Goal: Information Seeking & Learning: Learn about a topic

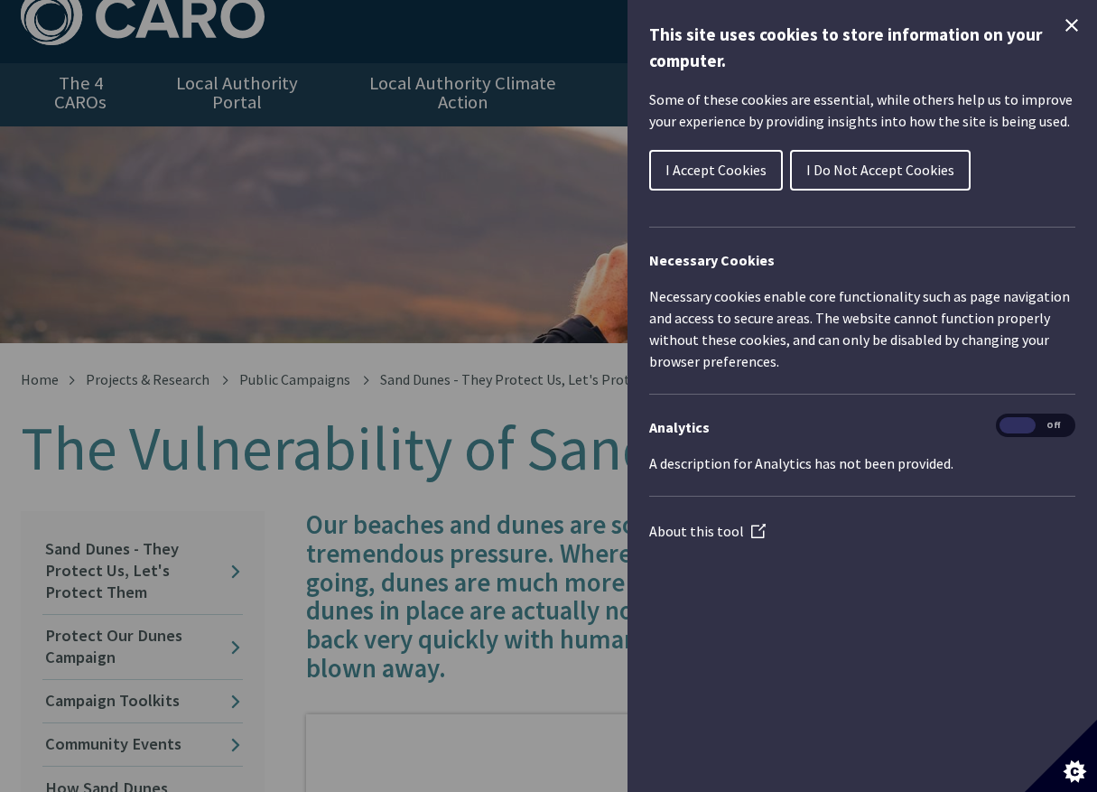
scroll to position [36, 0]
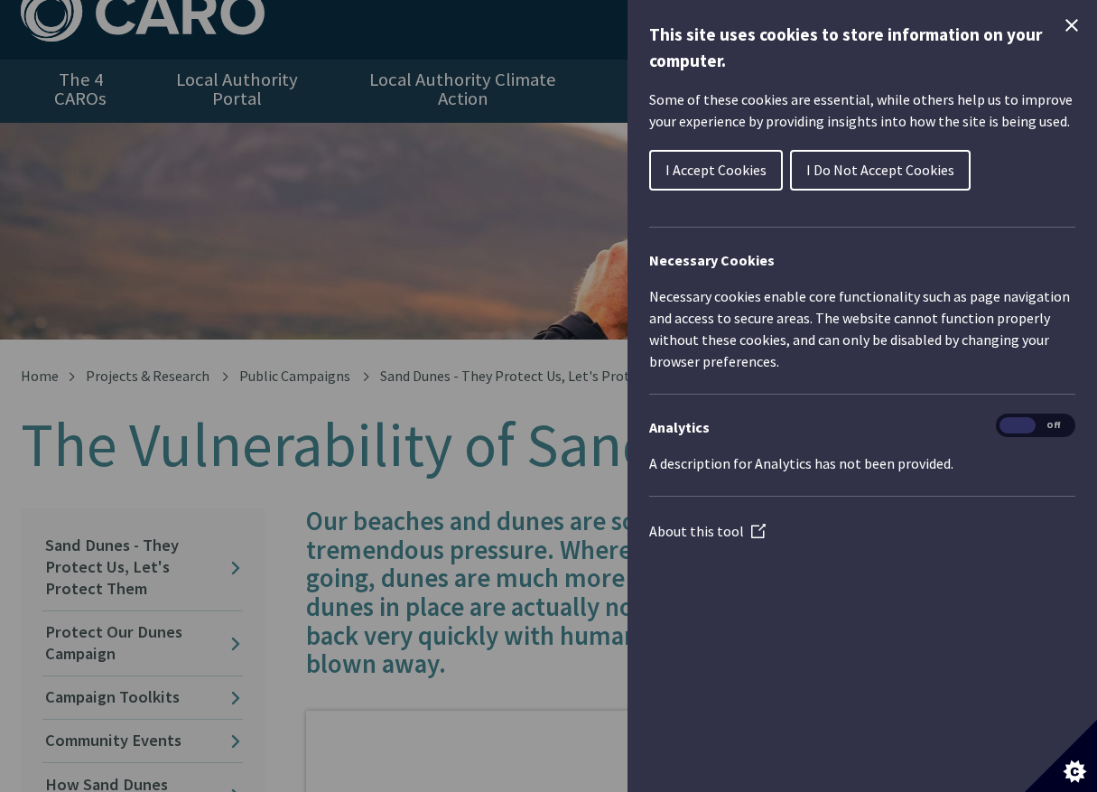
click at [741, 172] on span "I Accept Cookies" at bounding box center [715, 170] width 101 height 18
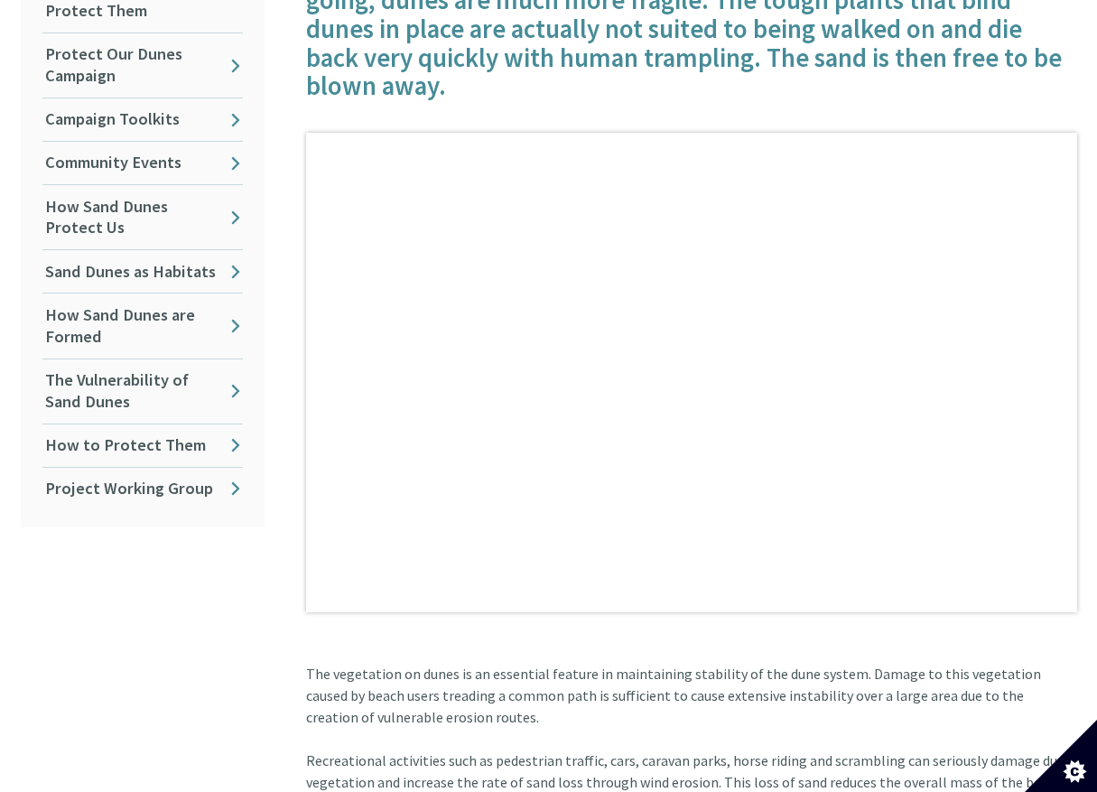
scroll to position [614, 0]
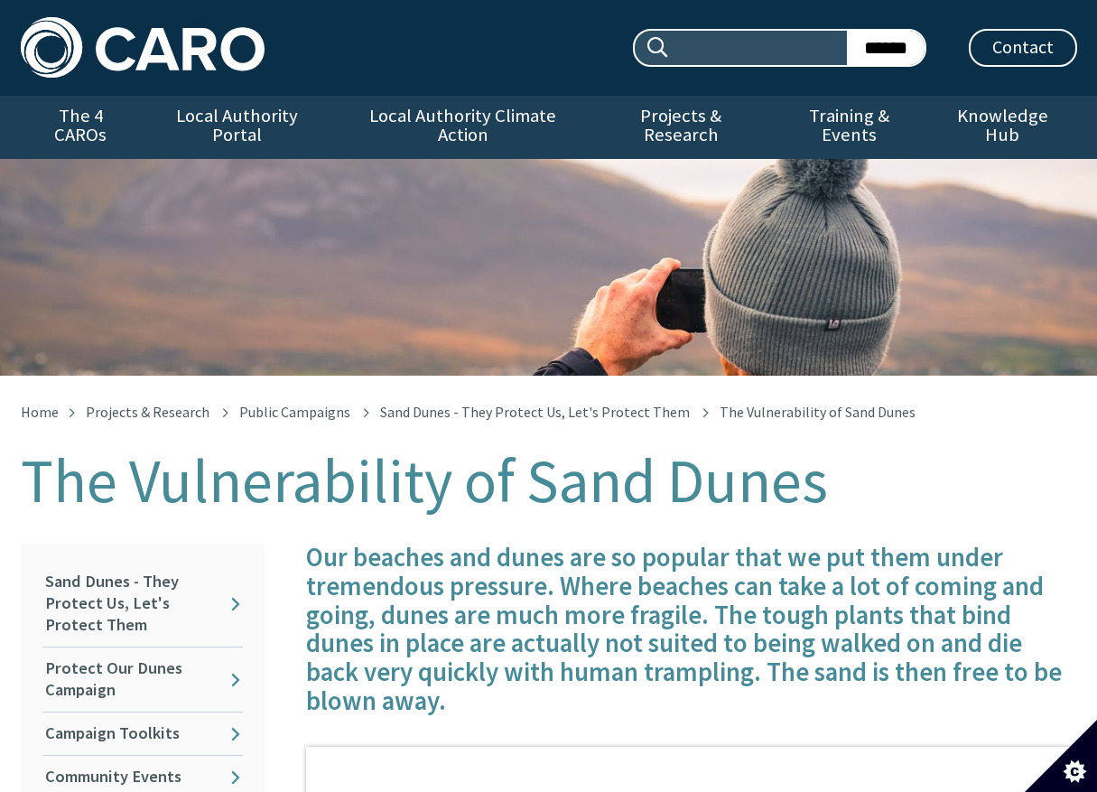
scroll to position [617, 0]
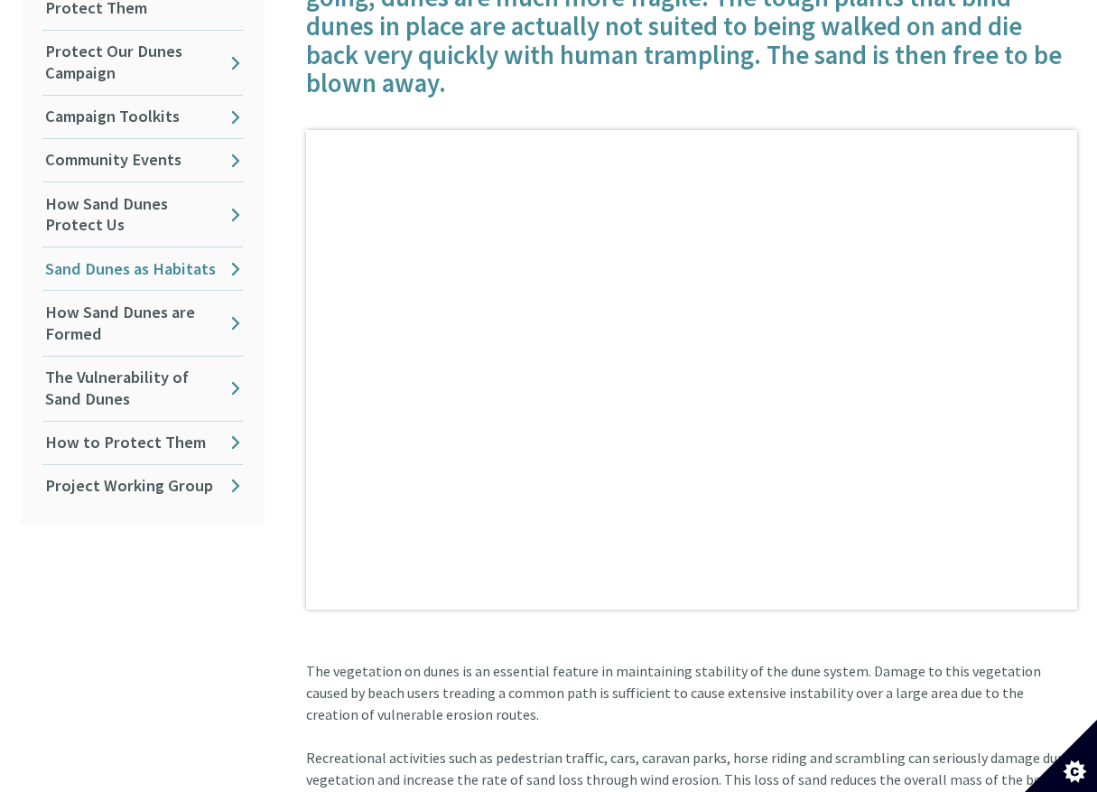
click at [107, 247] on link "Sand Dunes as Habitats" at bounding box center [142, 268] width 200 height 42
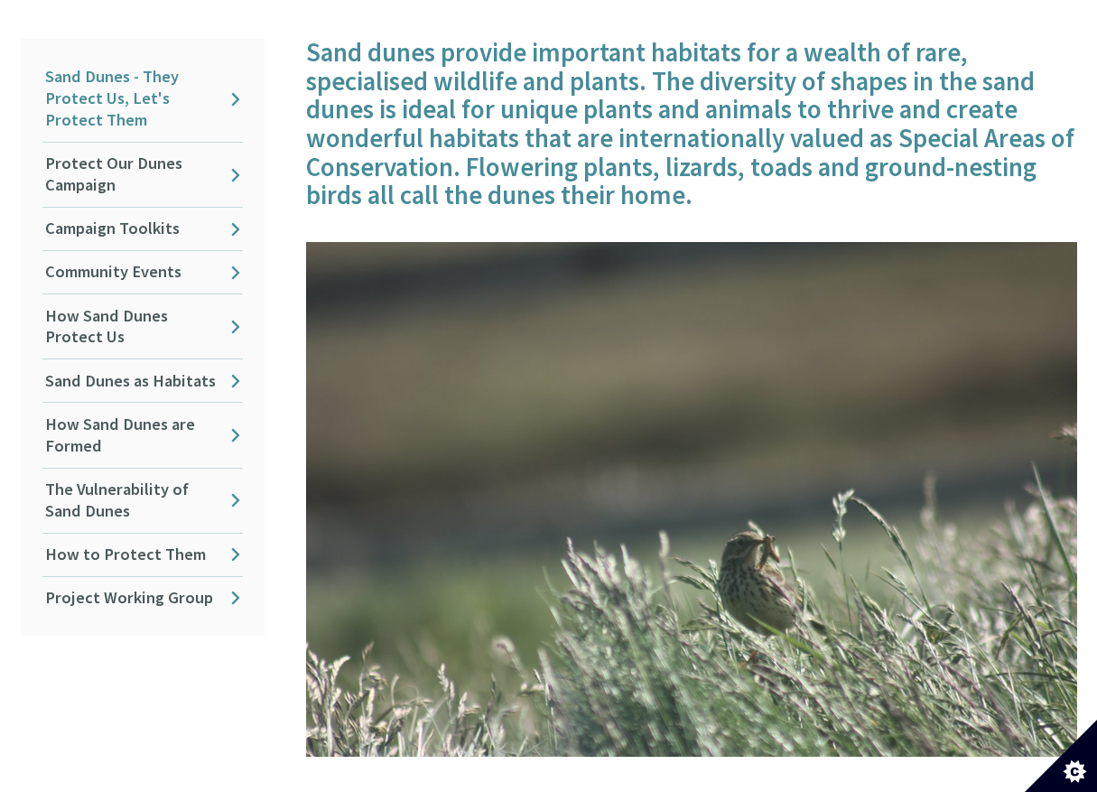
scroll to position [506, 0]
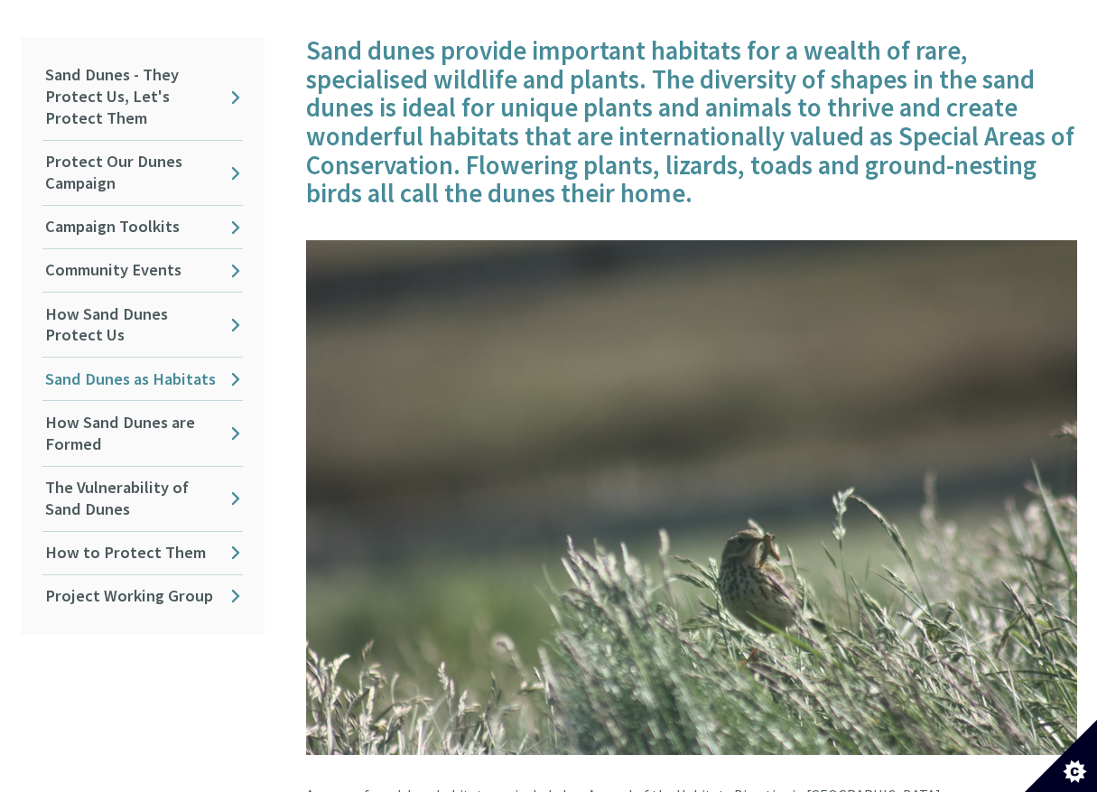
click at [162, 366] on link "Sand Dunes as Habitats" at bounding box center [142, 378] width 200 height 42
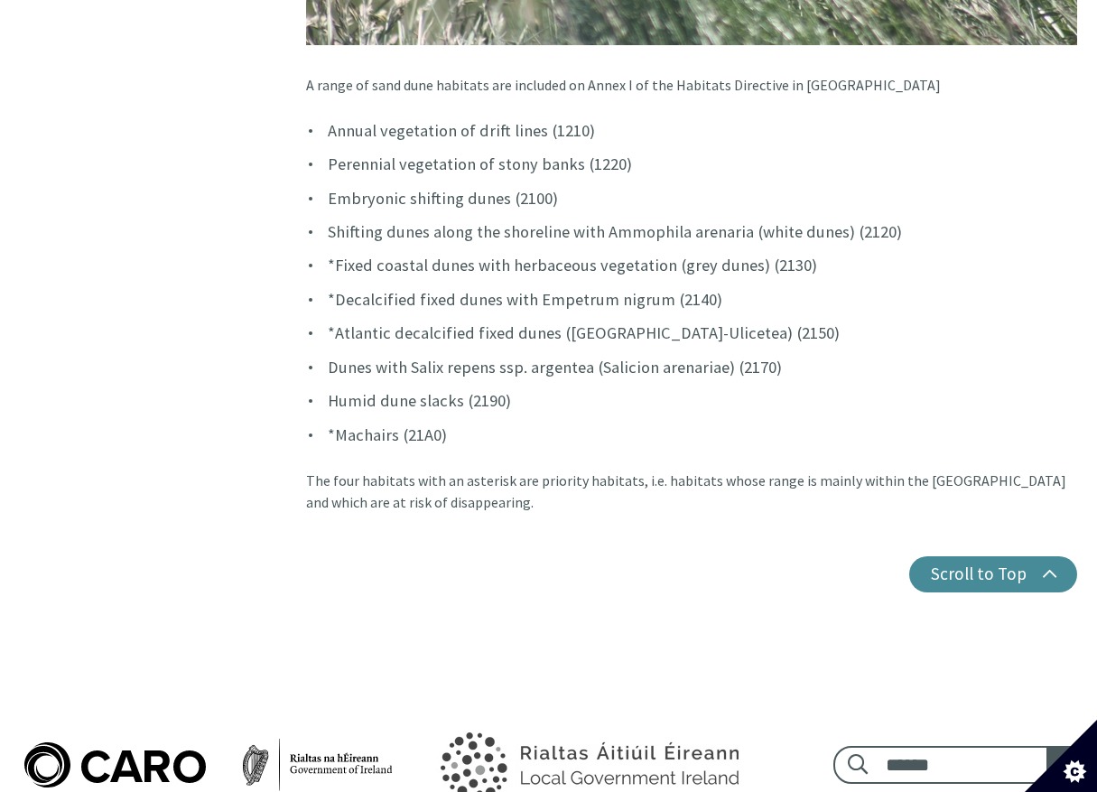
scroll to position [1228, 0]
